Goal: Task Accomplishment & Management: Use online tool/utility

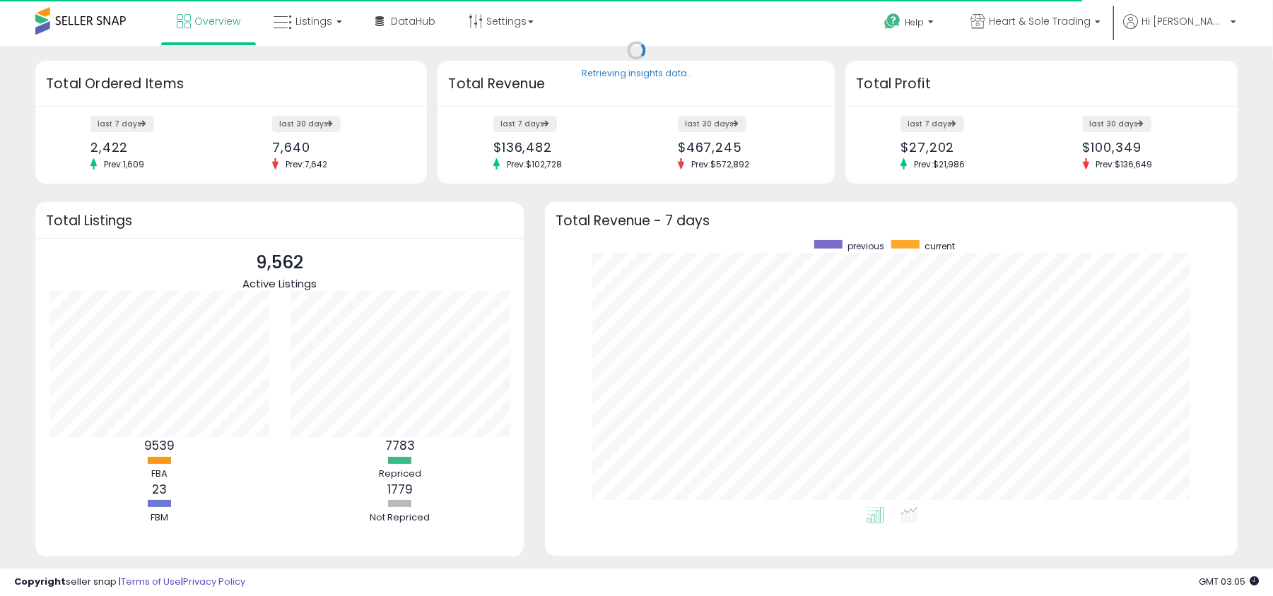
scroll to position [266, 664]
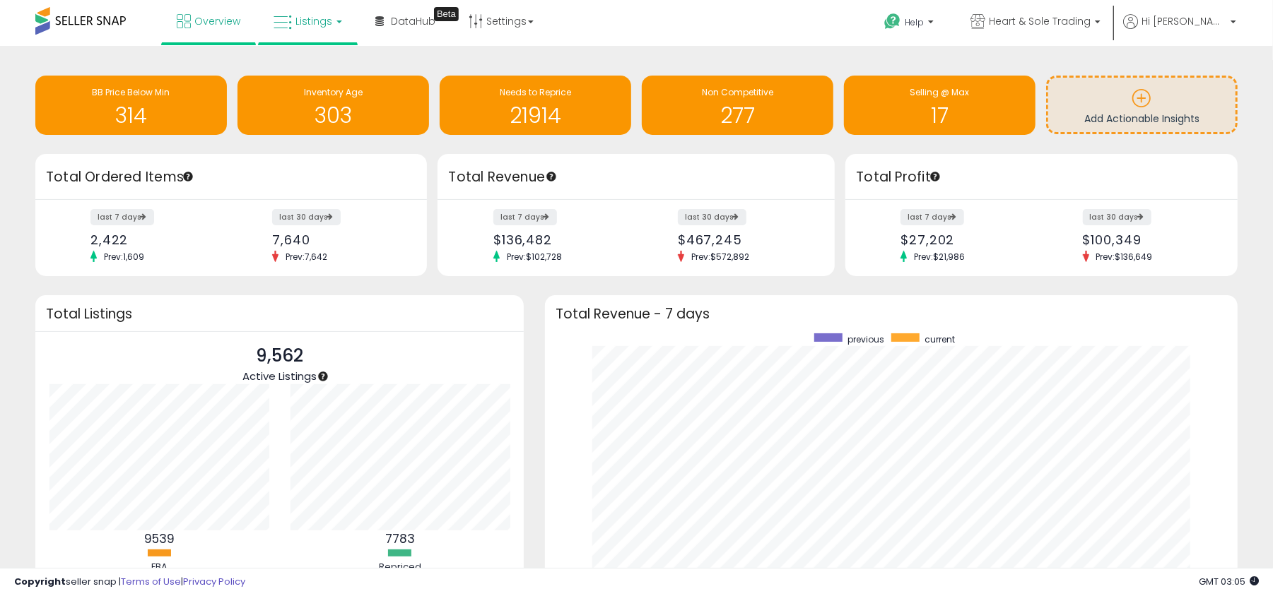
click at [320, 17] on span "Listings" at bounding box center [313, 21] width 37 height 14
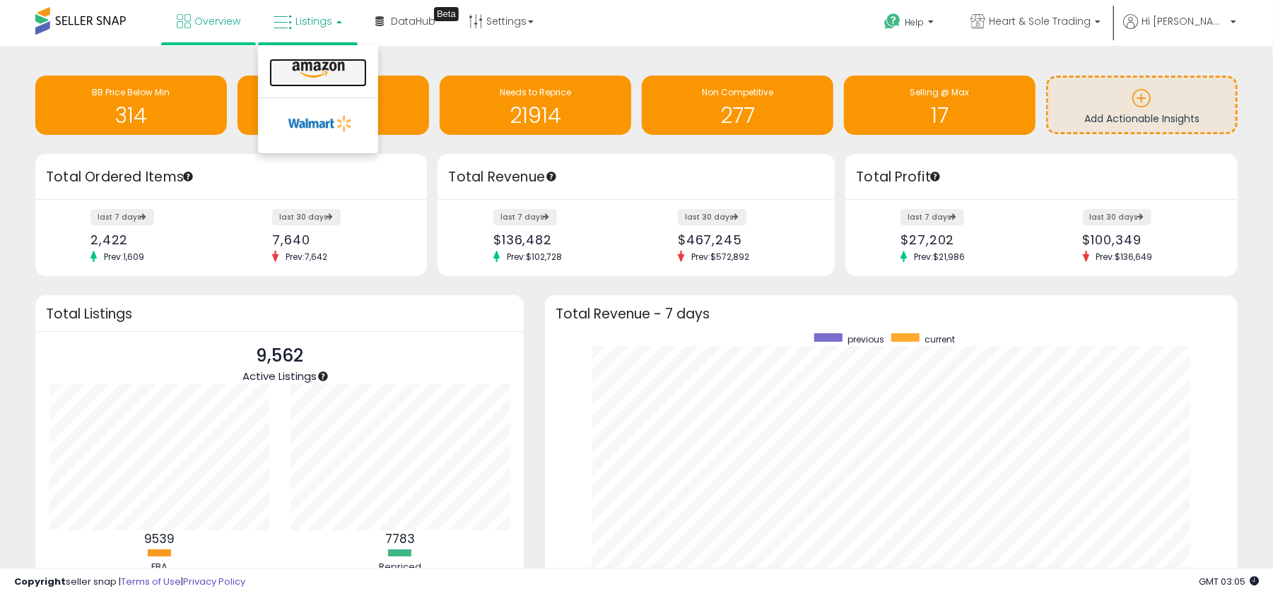
click at [309, 61] on icon at bounding box center [318, 70] width 61 height 18
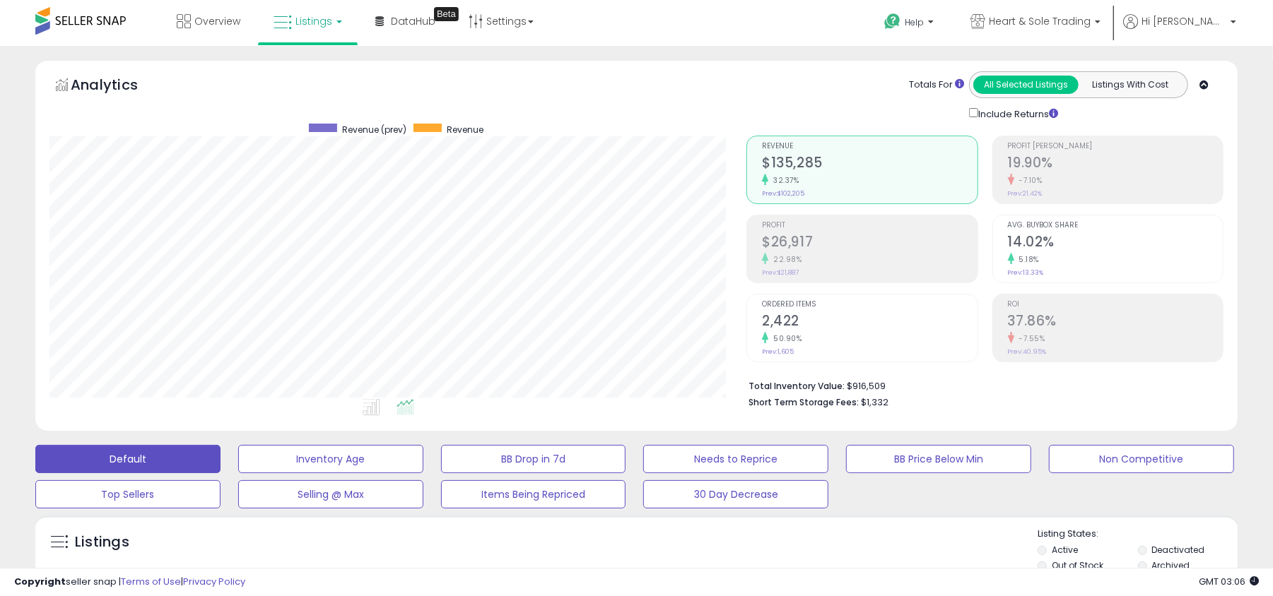
scroll to position [377, 0]
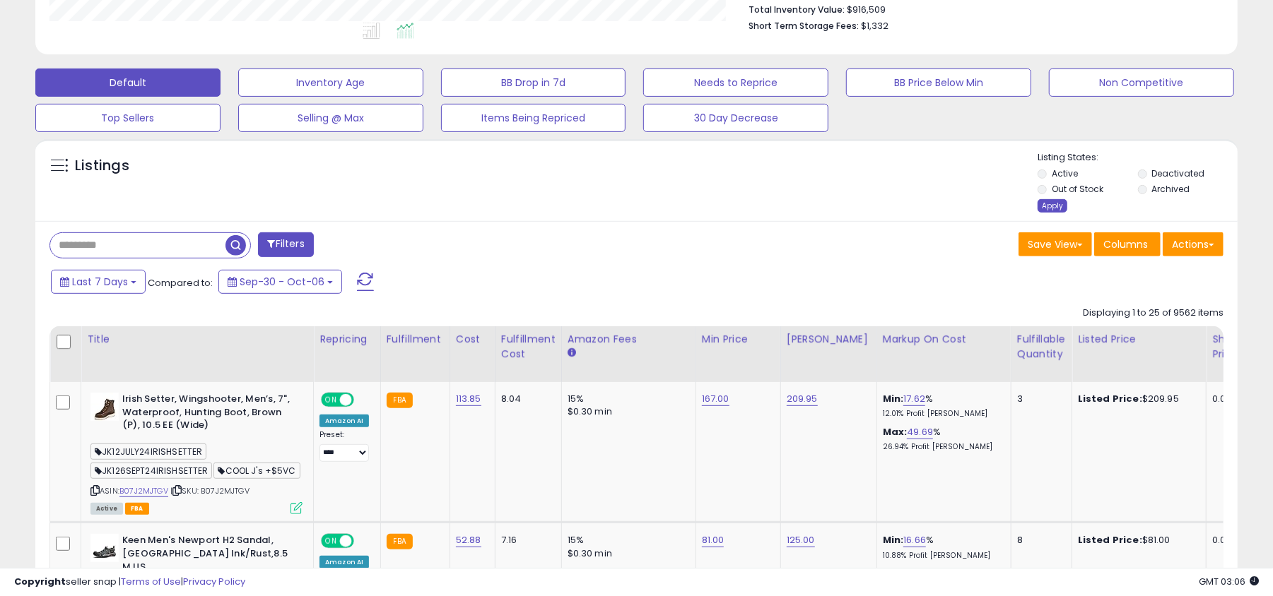
click at [1052, 209] on div "Apply" at bounding box center [1052, 205] width 30 height 13
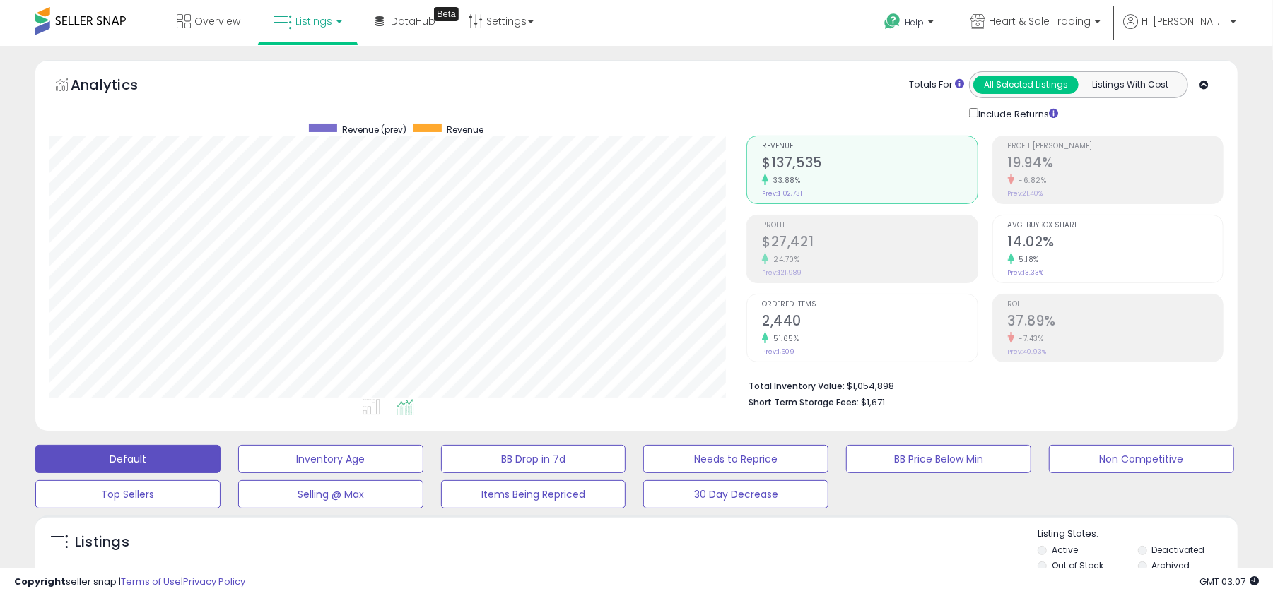
scroll to position [188, 0]
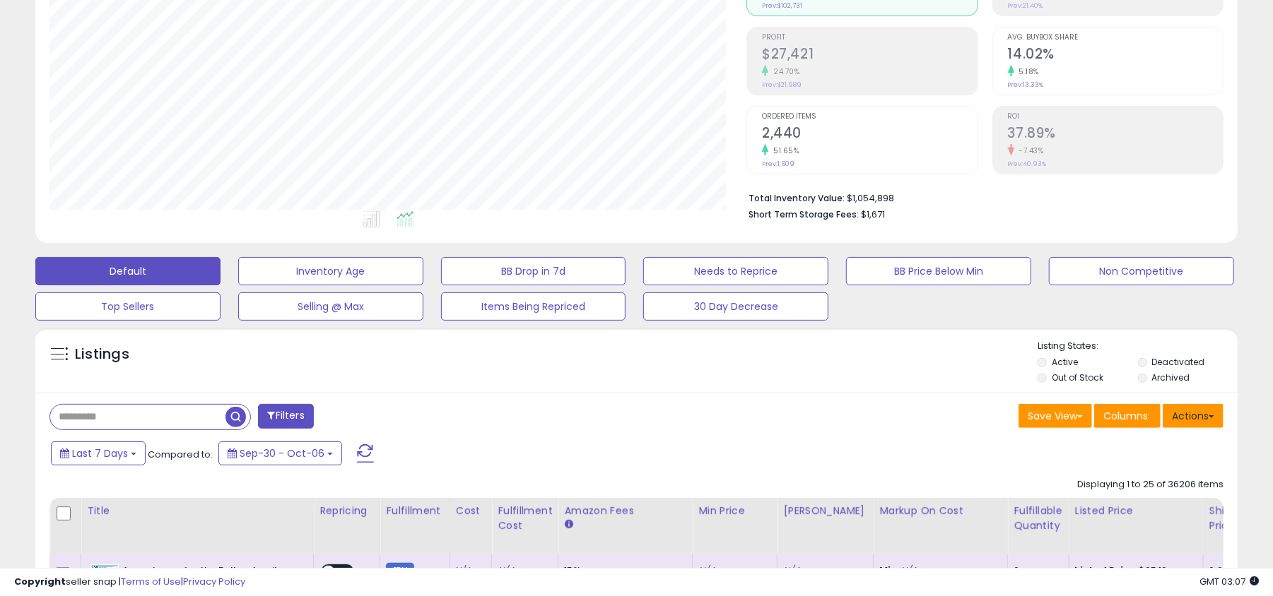
click at [1193, 408] on button "Actions" at bounding box center [1192, 416] width 61 height 24
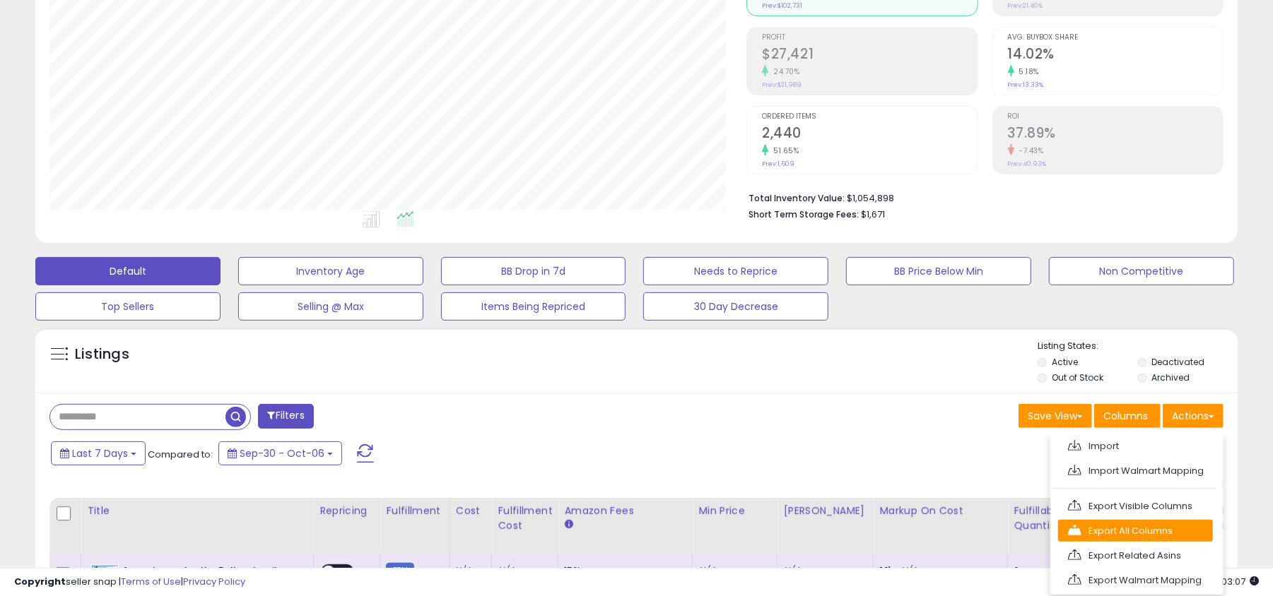
click at [1159, 526] on link "Export All Columns" at bounding box center [1135, 531] width 155 height 22
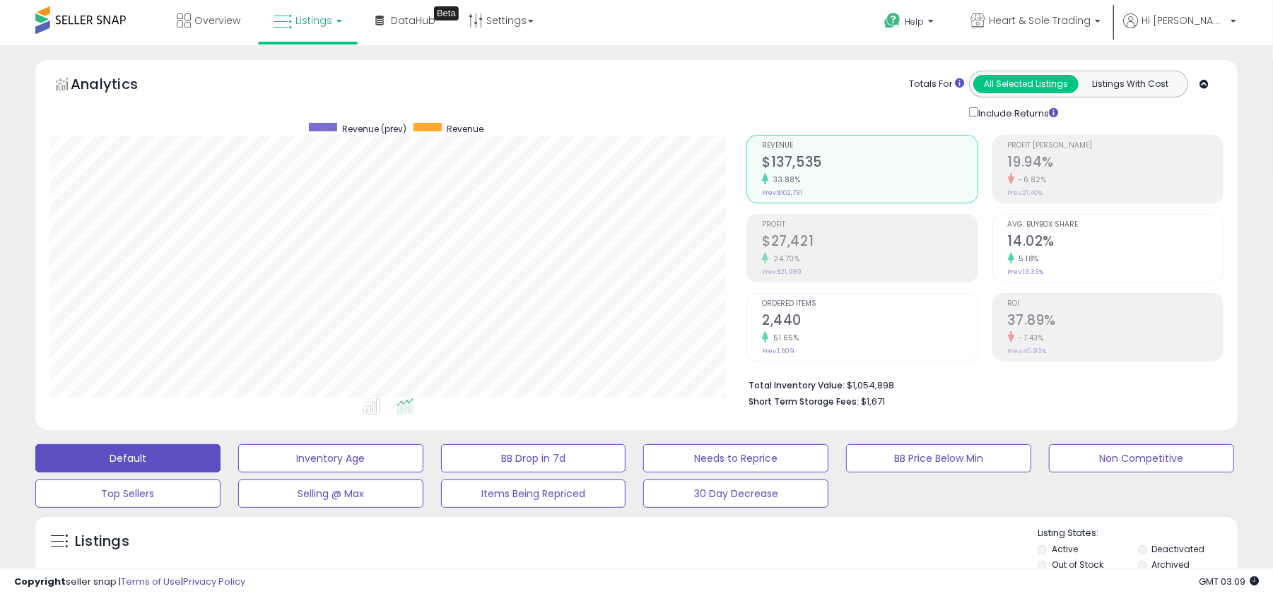
scroll to position [0, 0]
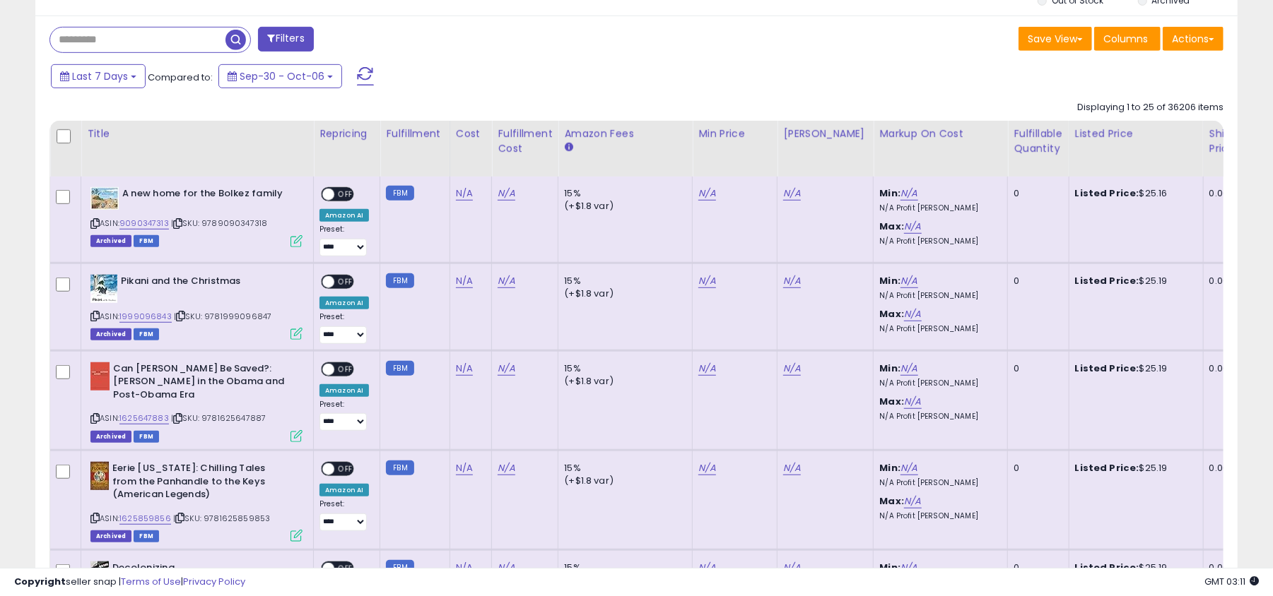
scroll to position [377, 0]
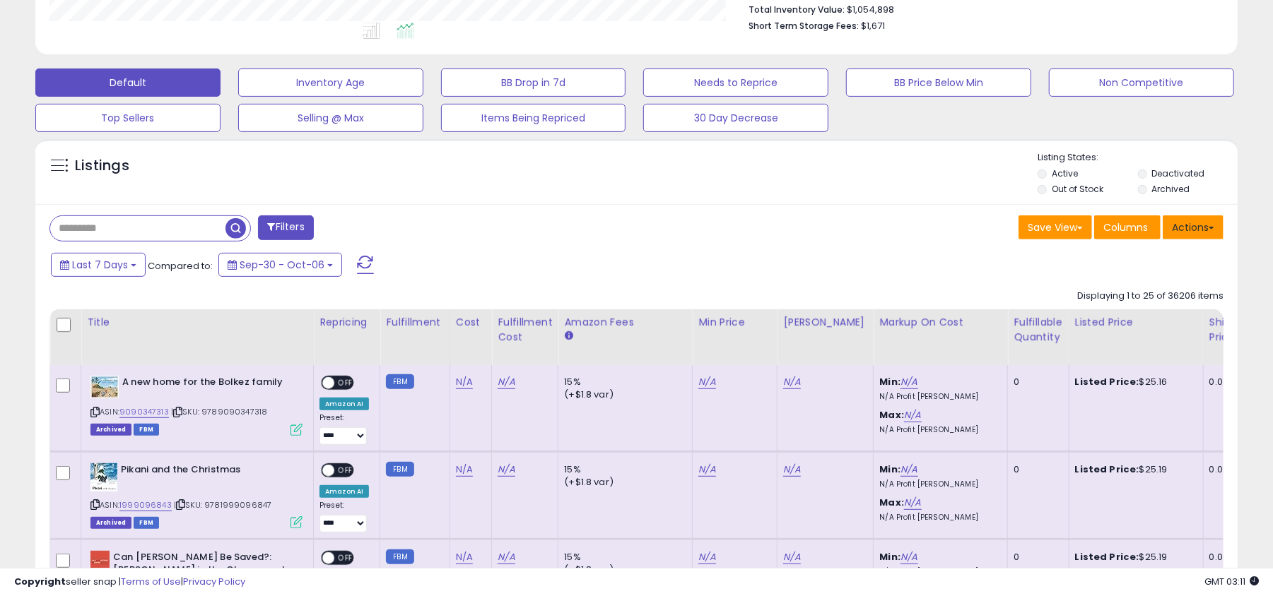
click at [1191, 237] on button "Actions" at bounding box center [1192, 227] width 61 height 24
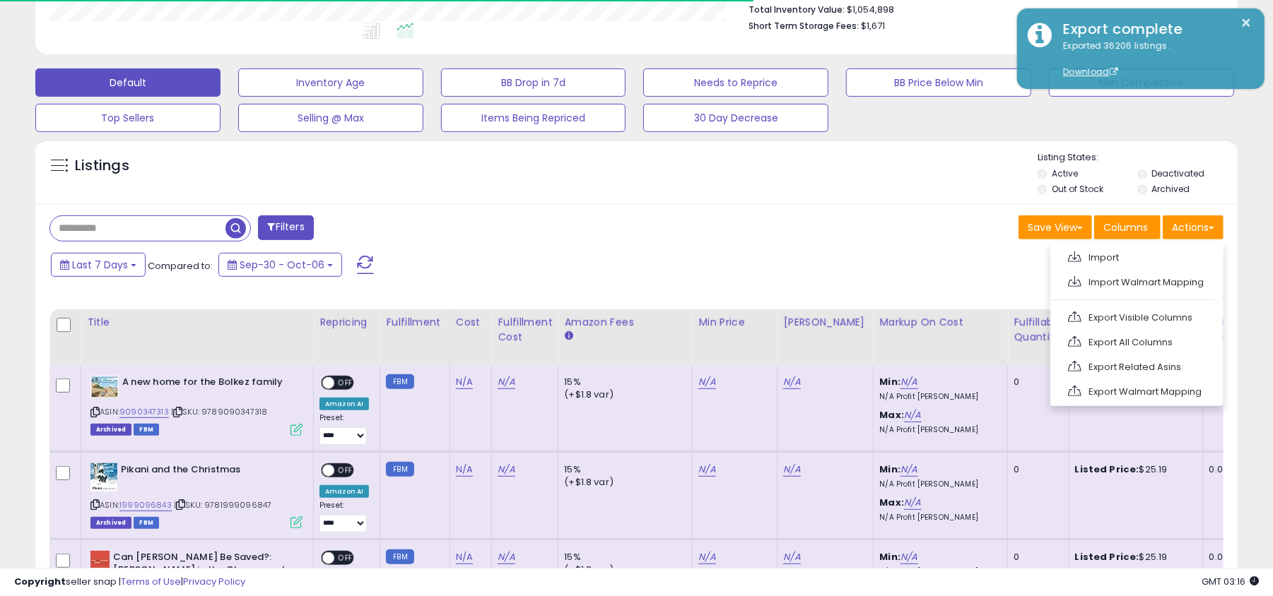
click at [137, 230] on input "text" at bounding box center [137, 228] width 175 height 25
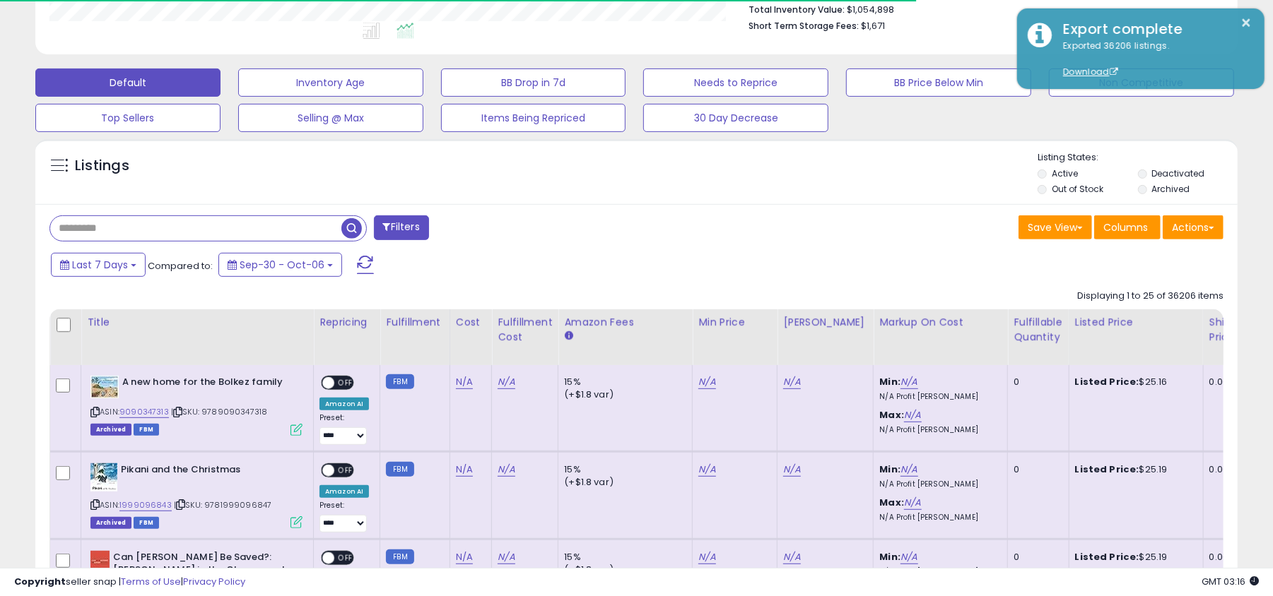
paste input "**********"
click at [350, 232] on span "button" at bounding box center [351, 228] width 20 height 20
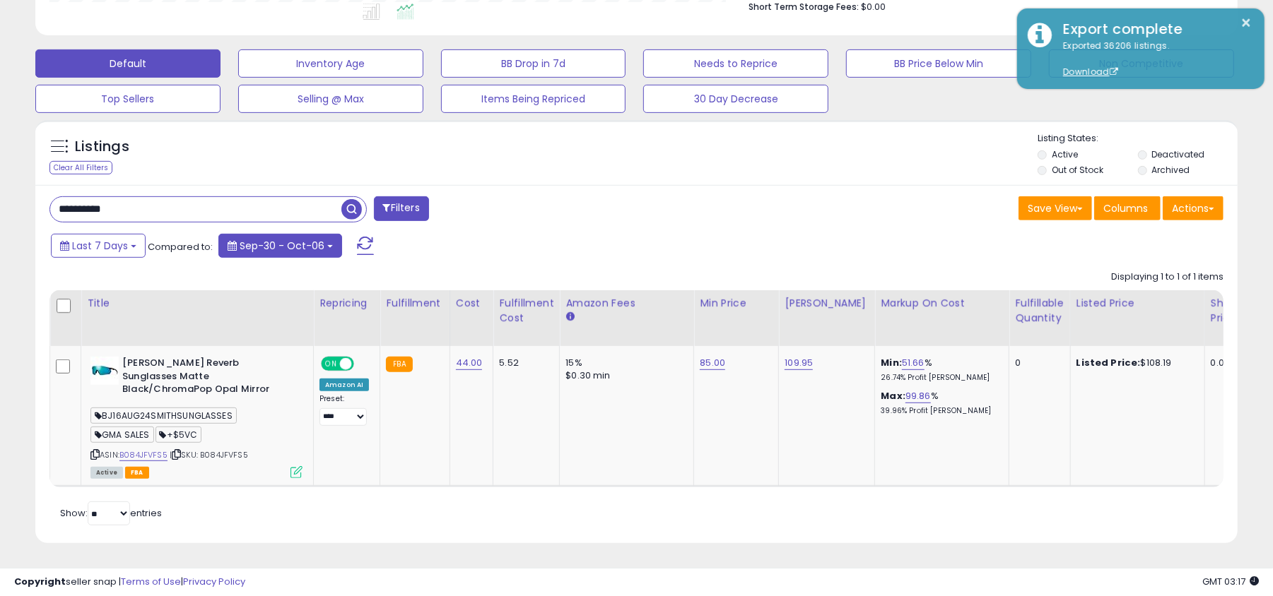
scroll to position [289, 697]
click at [272, 211] on input "**********" at bounding box center [195, 209] width 291 height 25
paste input "text"
type input "**********"
click at [352, 206] on span "button" at bounding box center [351, 209] width 20 height 20
